Goal: Transaction & Acquisition: Purchase product/service

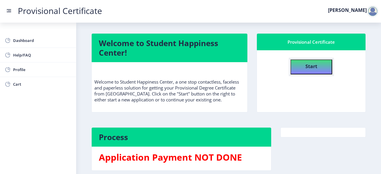
click at [313, 69] on h4 "Start" at bounding box center [311, 65] width 12 height 11
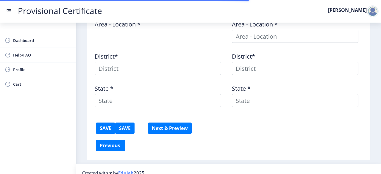
type textarea "[STREET_ADDRESS][PERSON_NAME][PERSON_NAME][PERSON_NAME]"
type input "201003"
type input "Meerut Road SO"
type input "[GEOGRAPHIC_DATA]"
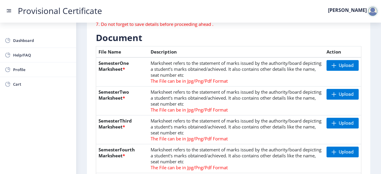
scroll to position [128, 0]
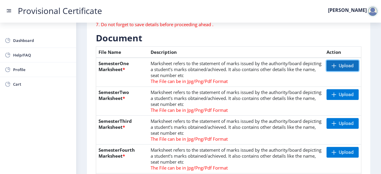
click at [342, 66] on span "Upload" at bounding box center [346, 66] width 15 height 6
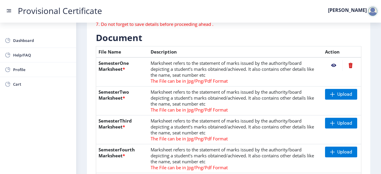
scroll to position [129, 0]
click at [331, 68] on nb-action at bounding box center [333, 65] width 17 height 11
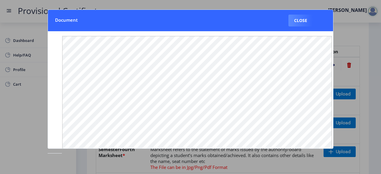
scroll to position [103, 0]
click at [304, 18] on button "Close" at bounding box center [300, 21] width 24 height 12
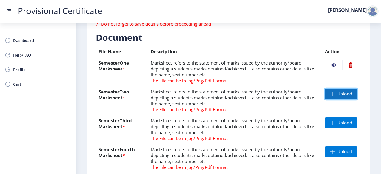
click at [335, 94] on span "Upload" at bounding box center [341, 94] width 32 height 11
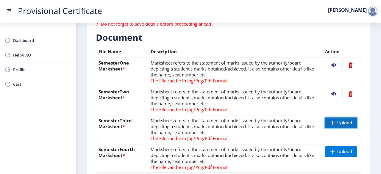
click at [335, 121] on span "Upload" at bounding box center [341, 123] width 32 height 11
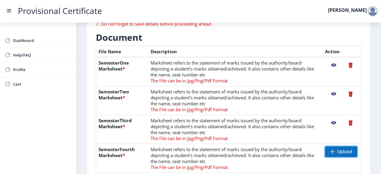
click at [343, 153] on span "Upload" at bounding box center [344, 152] width 15 height 6
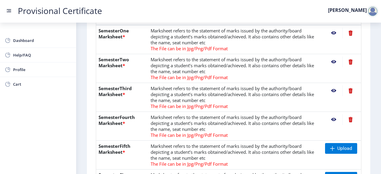
scroll to position [161, 0]
click at [332, 146] on span at bounding box center [332, 148] width 5 height 5
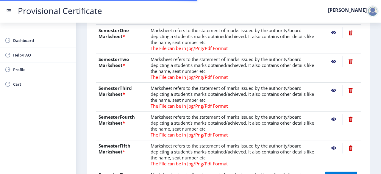
click at [333, 149] on nb-action at bounding box center [333, 148] width 17 height 11
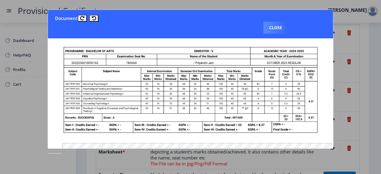
scroll to position [25, 0]
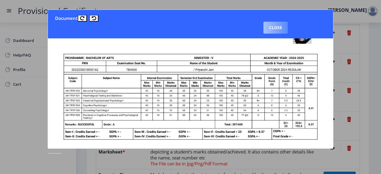
click at [283, 28] on button "Close" at bounding box center [275, 28] width 24 height 12
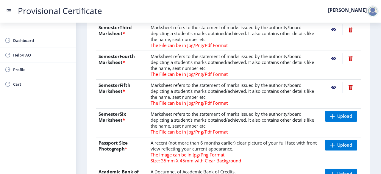
scroll to position [230, 0]
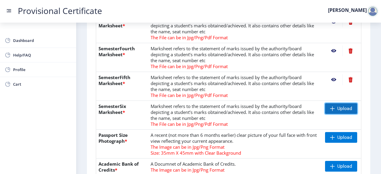
click at [339, 113] on span "Upload" at bounding box center [341, 108] width 32 height 11
click at [333, 109] on nb-action at bounding box center [333, 108] width 17 height 11
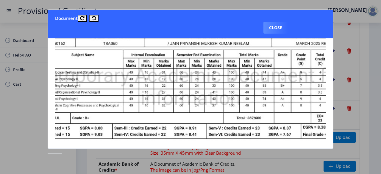
scroll to position [31, 0]
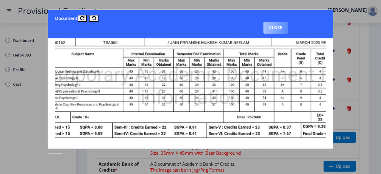
click at [275, 25] on button "Close" at bounding box center [275, 28] width 24 height 12
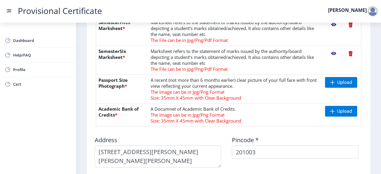
scroll to position [286, 0]
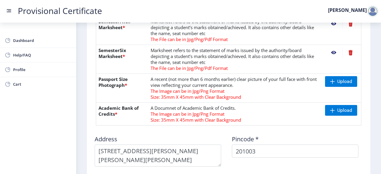
click at [350, 52] on nb-action at bounding box center [350, 52] width 16 height 11
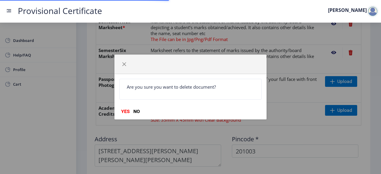
click at [122, 107] on div "Are you sure you want to delete document? YES NO" at bounding box center [191, 96] width 152 height 45
click at [126, 111] on button "YES" at bounding box center [125, 112] width 12 height 6
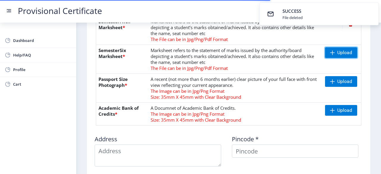
click at [332, 52] on span at bounding box center [332, 52] width 5 height 5
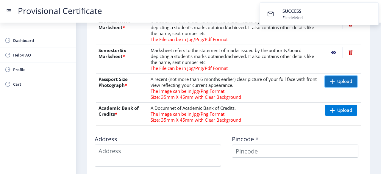
click at [342, 79] on span "Upload" at bounding box center [344, 82] width 15 height 6
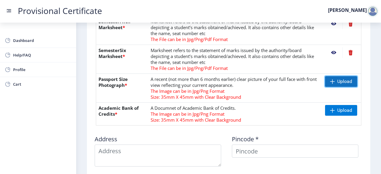
click at [337, 83] on span "Upload" at bounding box center [344, 82] width 15 height 6
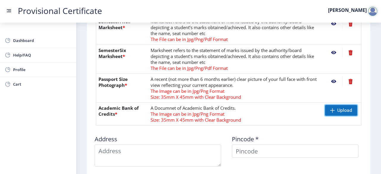
click at [342, 110] on span "Upload" at bounding box center [344, 110] width 15 height 6
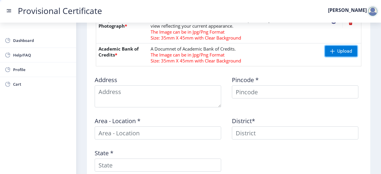
scroll to position [346, 0]
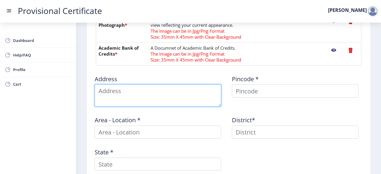
click at [189, 96] on textarea at bounding box center [158, 96] width 127 height 22
click at [174, 95] on textarea at bounding box center [158, 96] width 127 height 22
type textarea "St joseph"
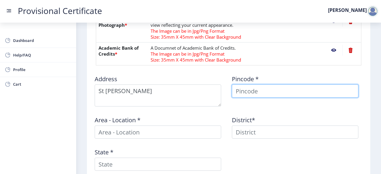
click at [252, 91] on input at bounding box center [295, 91] width 127 height 13
type input "201003"
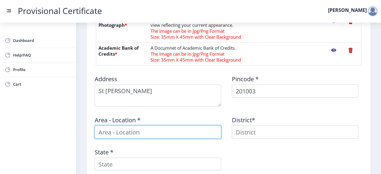
click at [160, 134] on input at bounding box center [158, 132] width 127 height 13
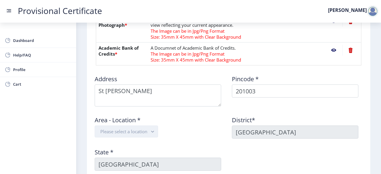
click at [138, 132] on button "Please select a location" at bounding box center [126, 132] width 63 height 12
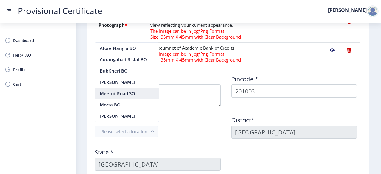
click at [125, 92] on nb-option "Meerut Road SO" at bounding box center [127, 93] width 64 height 11
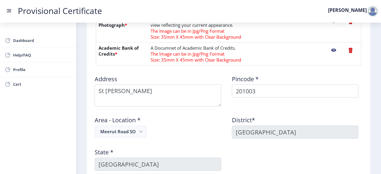
click at [174, 130] on div "Area - Location * Meerut Road SO" at bounding box center [159, 124] width 137 height 27
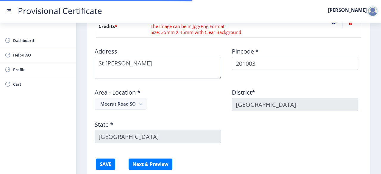
scroll to position [371, 0]
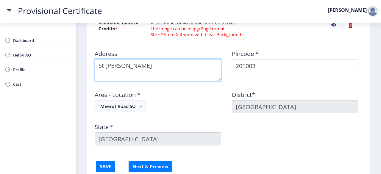
click at [127, 66] on textarea at bounding box center [158, 70] width 127 height 22
click at [108, 67] on textarea at bounding box center [158, 70] width 127 height 22
click at [0, 0] on span ". Joseph" at bounding box center [0, 0] width 0 height 0
click at [165, 66] on textarea at bounding box center [158, 70] width 127 height 22
click at [189, 66] on textarea at bounding box center [158, 70] width 127 height 22
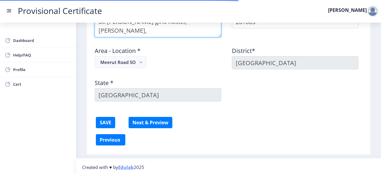
scroll to position [415, 0]
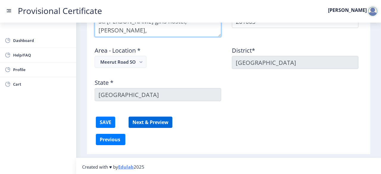
type textarea "St. Joseph girls hostel, marium nagar,"
click at [152, 117] on button "Next & Preview" at bounding box center [151, 122] width 44 height 11
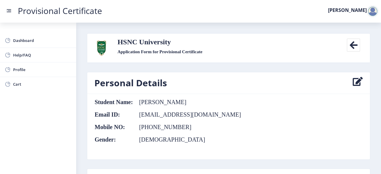
click at [352, 46] on icon at bounding box center [353, 44] width 13 height 13
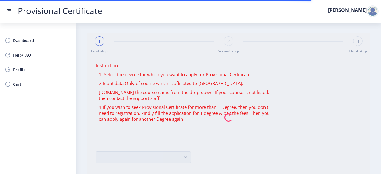
scroll to position [48, 0]
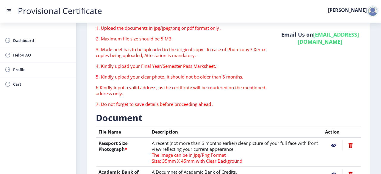
type textarea "St. Joseph Girls Hostel, 12, Marium Nagar, Sewa Nagar"
type input "201003"
type input "Meerut Road SO"
type input "GHAZIABAD"
type input "Uttar Pradesh"
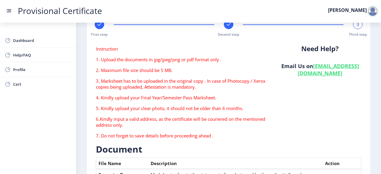
scroll to position [0, 0]
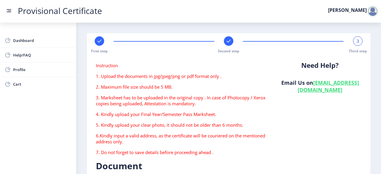
click at [226, 43] on rect at bounding box center [229, 41] width 6 height 6
select select "B+"
select select "June"
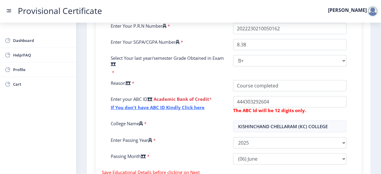
scroll to position [234, 0]
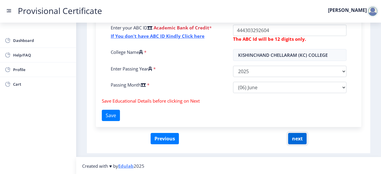
click at [300, 140] on button "next" at bounding box center [297, 138] width 18 height 11
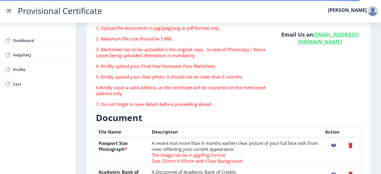
scroll to position [275, 0]
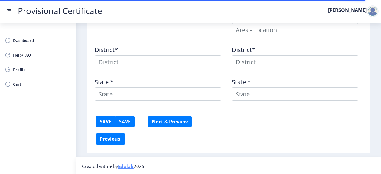
type textarea "St. Joseph Girls Hostel, 12, Marium Nagar, Sewa Nagar"
type input "201003"
type input "Meerut Road SO"
type input "GHAZIABAD"
type input "Uttar Pradesh"
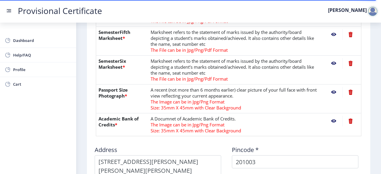
scroll to position [415, 0]
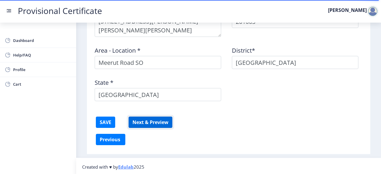
click at [154, 123] on button "Next & Preview" at bounding box center [151, 122] width 44 height 11
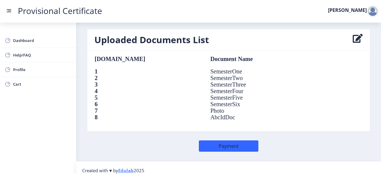
scroll to position [443, 0]
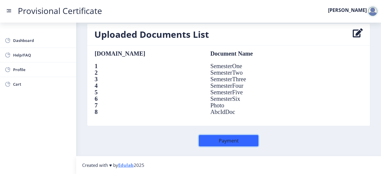
click at [211, 144] on button "Payment" at bounding box center [229, 140] width 60 height 11
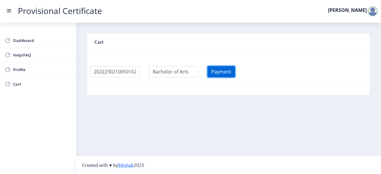
click at [234, 72] on button "Payment" at bounding box center [222, 71] width 28 height 11
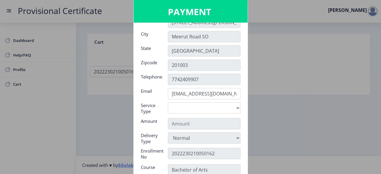
scroll to position [35, 0]
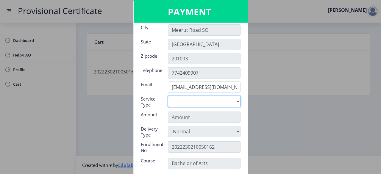
click at [232, 104] on select "Digital" at bounding box center [204, 101] width 73 height 11
select select "old"
click at [168, 96] on select "Digital" at bounding box center [204, 101] width 73 height 11
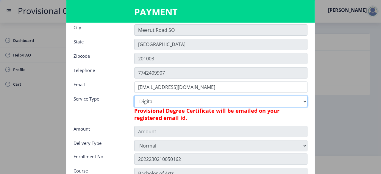
type input "795"
click at [248, 102] on select "Digital" at bounding box center [220, 101] width 173 height 11
click at [134, 96] on select "Digital" at bounding box center [220, 101] width 173 height 11
click at [298, 100] on select "Digital" at bounding box center [220, 101] width 173 height 11
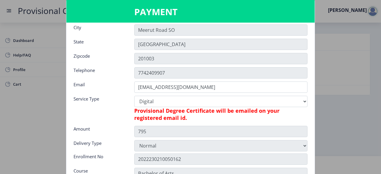
click at [297, 122] on div "Digital Provisional Degree Certificate will be emailed on your registered email…" at bounding box center [221, 110] width 182 height 28
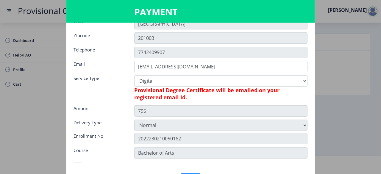
scroll to position [54, 0]
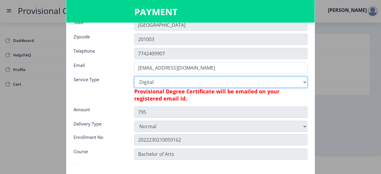
click at [293, 81] on select "Digital" at bounding box center [220, 82] width 173 height 11
click at [134, 77] on select "Digital" at bounding box center [220, 82] width 173 height 11
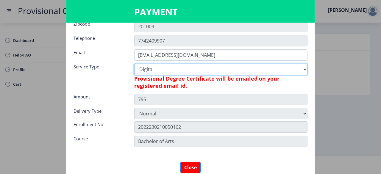
scroll to position [76, 0]
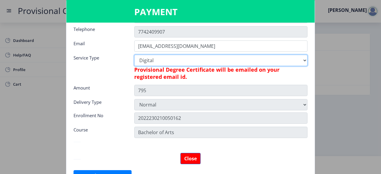
click at [263, 62] on select "Digital" at bounding box center [220, 60] width 173 height 11
click at [134, 55] on select "Digital" at bounding box center [220, 60] width 173 height 11
click at [240, 63] on select "Digital" at bounding box center [220, 60] width 173 height 11
click at [134, 55] on select "Digital" at bounding box center [220, 60] width 173 height 11
click at [154, 59] on select "Digital" at bounding box center [220, 60] width 173 height 11
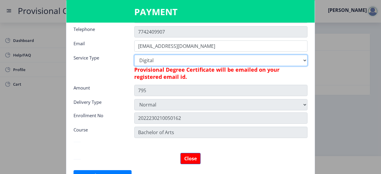
scroll to position [83, 0]
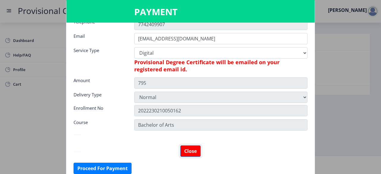
click at [196, 152] on button "Close" at bounding box center [190, 151] width 20 height 11
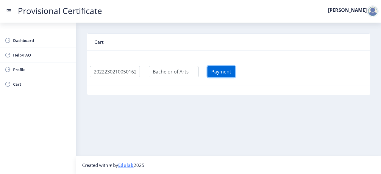
click at [235, 71] on button "Payment" at bounding box center [222, 71] width 28 height 11
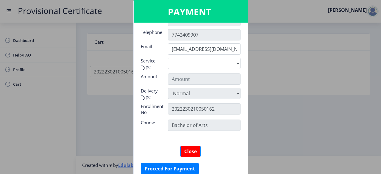
scroll to position [73, 0]
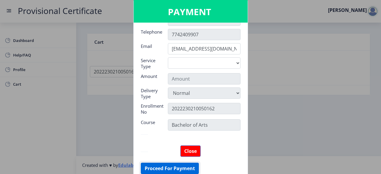
click at [183, 168] on button "Proceed For Payment" at bounding box center [170, 168] width 58 height 11
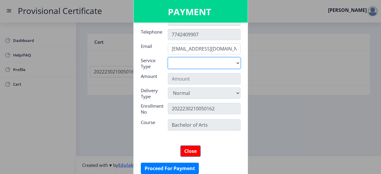
click at [227, 65] on select "Digital" at bounding box center [204, 62] width 73 height 11
select select "old"
click at [168, 57] on select "Digital" at bounding box center [204, 62] width 73 height 11
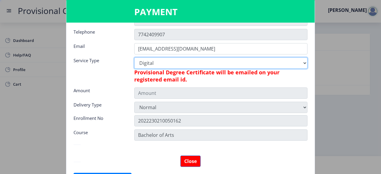
type input "795"
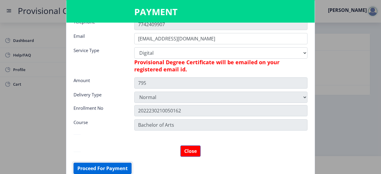
click at [122, 169] on button "Proceed For Payment" at bounding box center [103, 168] width 58 height 11
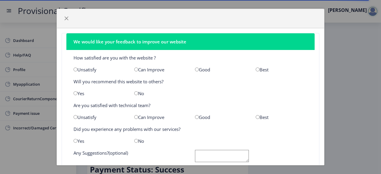
click at [74, 69] on input "radio" at bounding box center [76, 70] width 4 height 4
radio input "true"
click at [132, 93] on div "No" at bounding box center [160, 94] width 61 height 6
click at [136, 92] on input "radio" at bounding box center [136, 93] width 4 height 4
radio input "true"
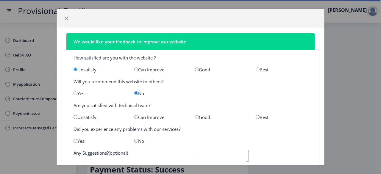
click at [256, 118] on input "radio" at bounding box center [258, 117] width 4 height 4
radio input "true"
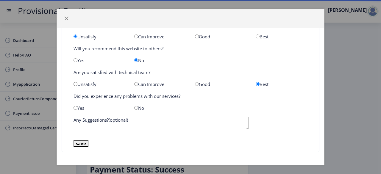
click at [77, 106] on input "radio" at bounding box center [76, 108] width 4 height 4
radio input "true"
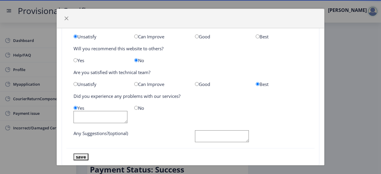
scroll to position [46, 0]
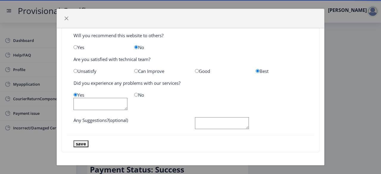
click at [202, 126] on textarea at bounding box center [222, 123] width 54 height 12
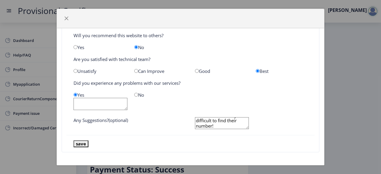
type textarea "Please make the numbers available if we face any technical glitches, the tech t…"
click at [81, 146] on button "save" at bounding box center [81, 144] width 15 height 7
click at [83, 144] on button "save" at bounding box center [81, 144] width 15 height 7
click at [88, 142] on button "save" at bounding box center [81, 144] width 15 height 7
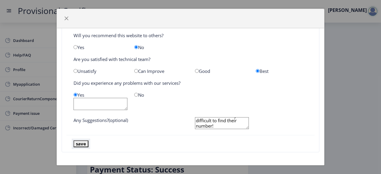
click at [88, 142] on button "save" at bounding box center [81, 144] width 15 height 7
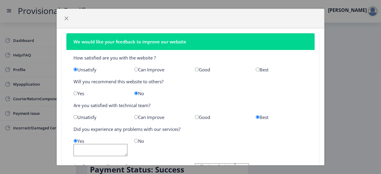
click at [60, 18] on div at bounding box center [190, 18] width 267 height 19
click at [63, 19] on button "button" at bounding box center [67, 19] width 10 height 10
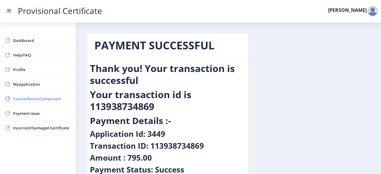
click at [27, 101] on span "CourierReturnComponent" at bounding box center [42, 98] width 58 height 7
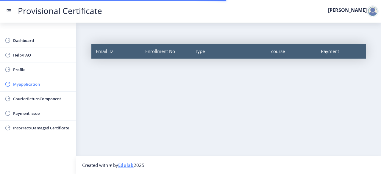
click at [25, 79] on link "Myapplication" at bounding box center [38, 84] width 76 height 14
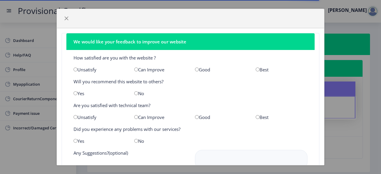
scroll to position [45, 0]
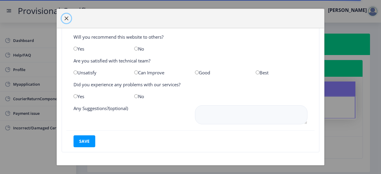
click at [63, 17] on button "button" at bounding box center [67, 19] width 10 height 10
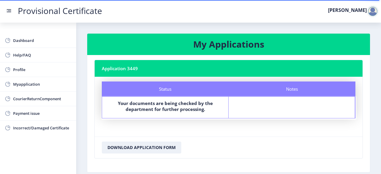
scroll to position [28, 0]
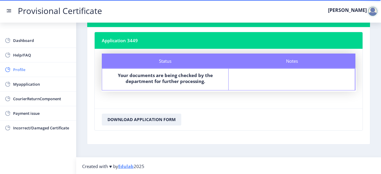
click at [30, 73] on link "Profile" at bounding box center [38, 70] width 76 height 14
select select
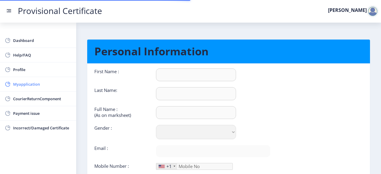
type input "[PERSON_NAME]"
type input "[DEMOGRAPHIC_DATA]"
type input "[PERSON_NAME]"
select select "[DEMOGRAPHIC_DATA]"
type input "[EMAIL_ADDRESS][DOMAIN_NAME]"
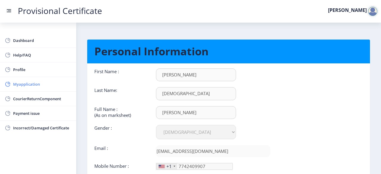
type input "[PHONE_NUMBER]"
click at [35, 85] on span "Myapplication" at bounding box center [42, 84] width 58 height 7
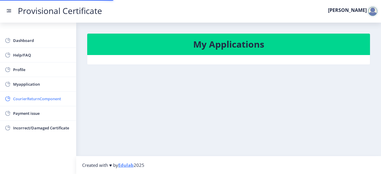
click at [39, 102] on link "CourierReturnComponent" at bounding box center [38, 99] width 76 height 14
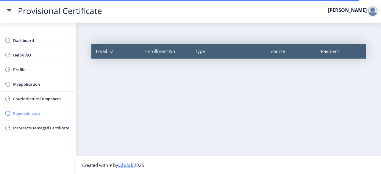
click at [43, 113] on span "Payment issue" at bounding box center [42, 113] width 58 height 7
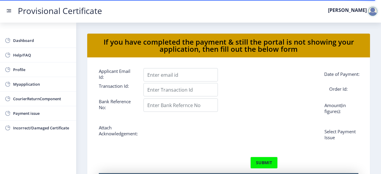
scroll to position [19, 0]
